Goal: Transaction & Acquisition: Subscribe to service/newsletter

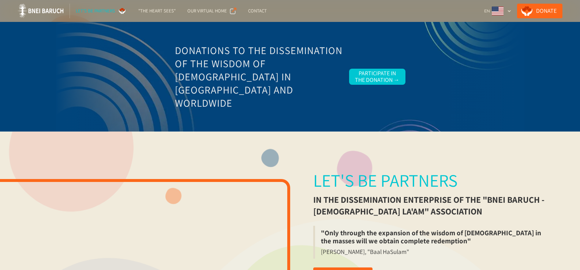
click at [95, 11] on div "Let's be partners" at bounding box center [95, 10] width 39 height 7
